Goal: Find specific page/section

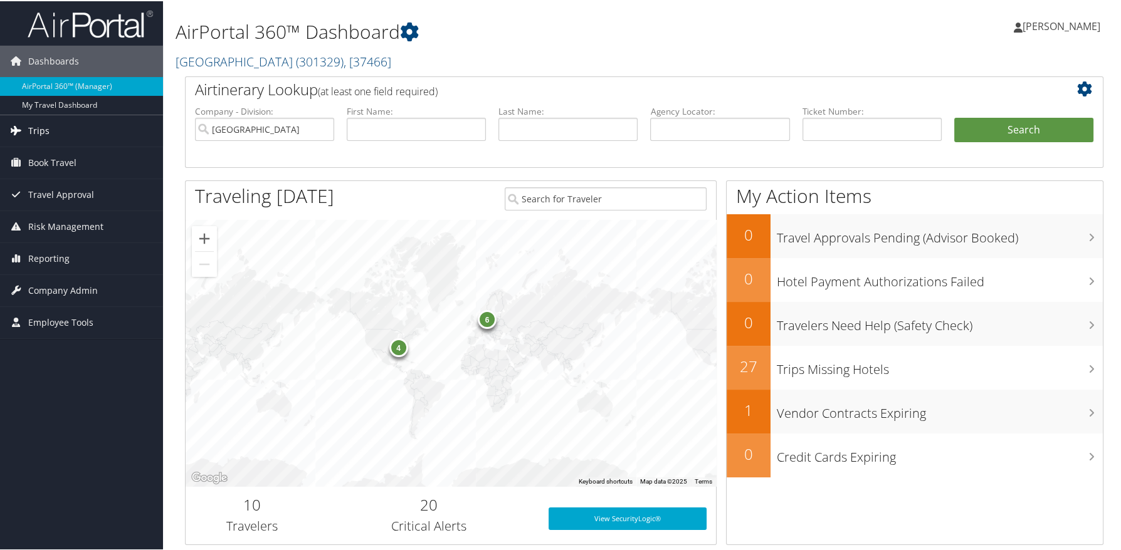
click at [41, 128] on span "Trips" at bounding box center [38, 129] width 21 height 31
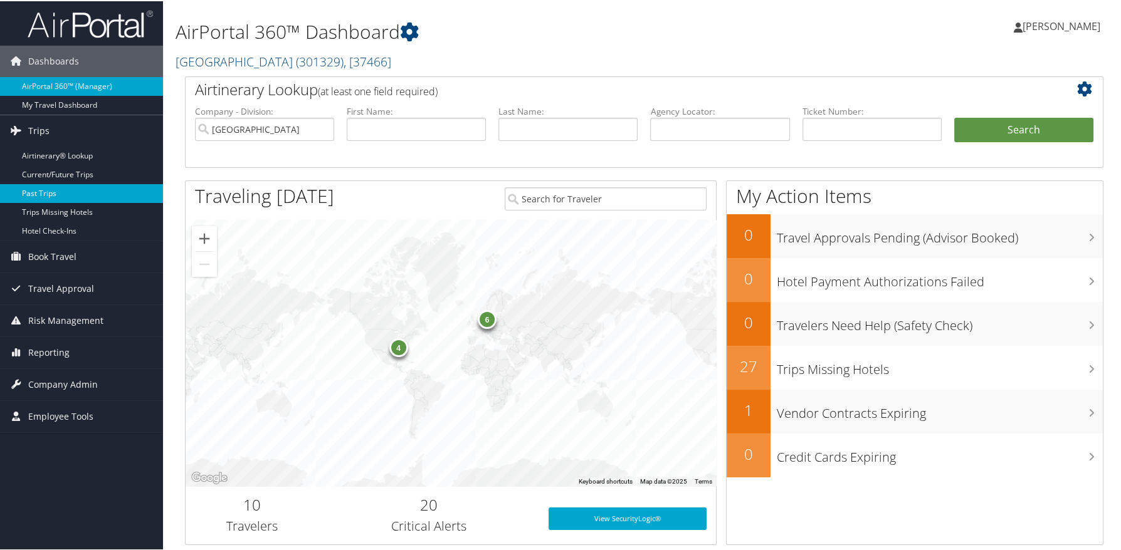
click at [53, 184] on link "Past Trips" at bounding box center [81, 192] width 163 height 19
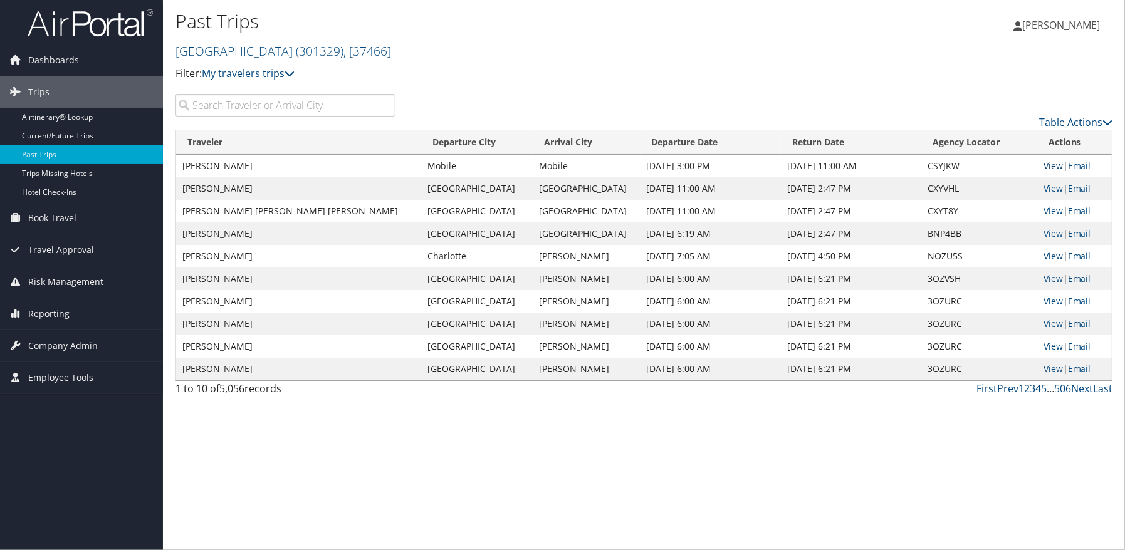
click at [1044, 163] on link "View" at bounding box center [1053, 166] width 19 height 12
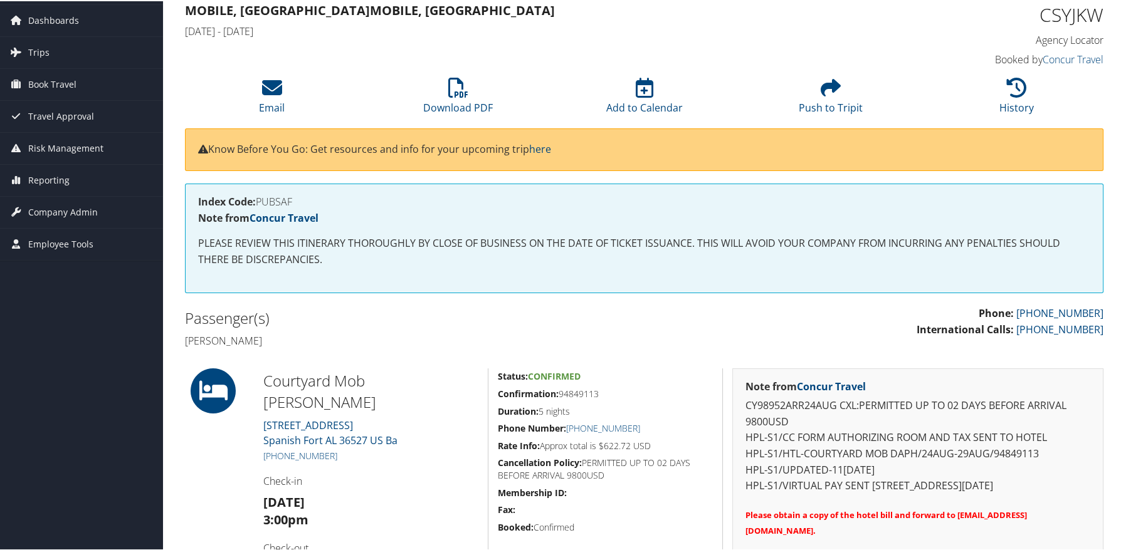
scroll to position [62, 0]
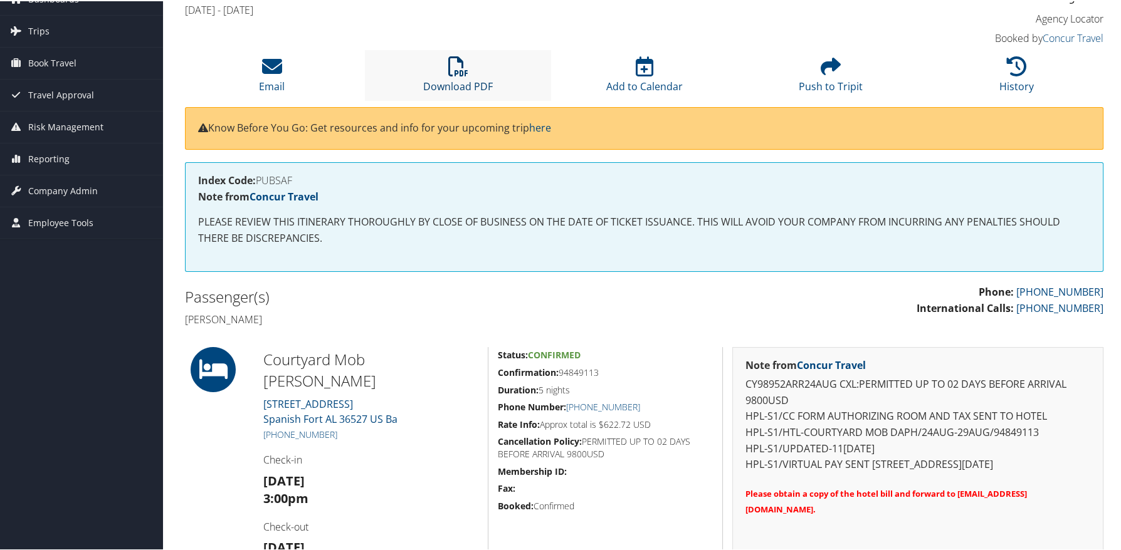
click at [448, 71] on icon at bounding box center [458, 65] width 20 height 20
